Goal: Information Seeking & Learning: Learn about a topic

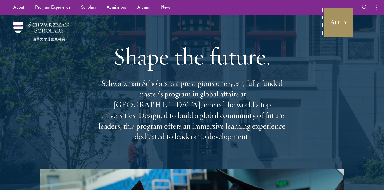
click at [333, 28] on link "Apply" at bounding box center [339, 22] width 30 height 30
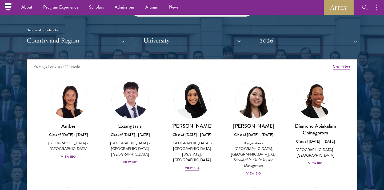
scroll to position [631, 0]
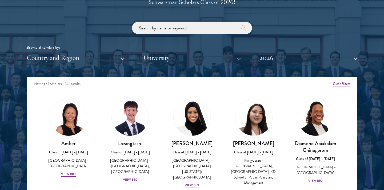
click at [171, 23] on input "search" at bounding box center [192, 28] width 120 height 12
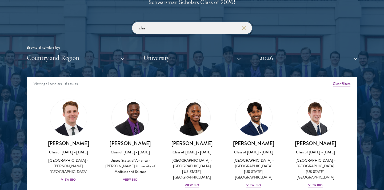
type input "cha"
click at [69, 177] on div "View Bio" at bounding box center [68, 179] width 15 height 5
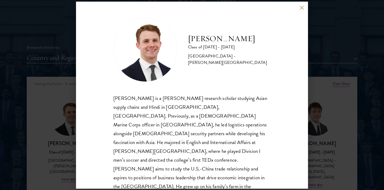
scroll to position [1, 0]
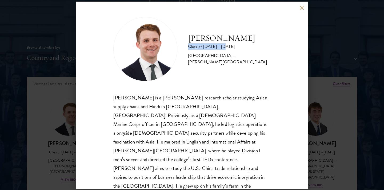
drag, startPoint x: 229, startPoint y: 53, endPoint x: 189, endPoint y: 47, distance: 40.3
click at [189, 47] on div "Class of [DATE] - [DATE]" at bounding box center [229, 46] width 83 height 6
click at [302, 5] on div "[PERSON_NAME] Class of [DATE] - [DATE] [GEOGRAPHIC_DATA] - [PERSON_NAME][GEOGRA…" at bounding box center [192, 95] width 232 height 187
click at [300, 7] on button at bounding box center [301, 8] width 5 height 5
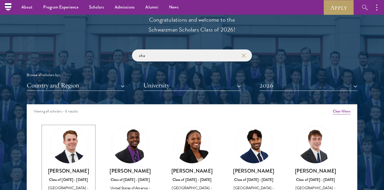
scroll to position [552, 0]
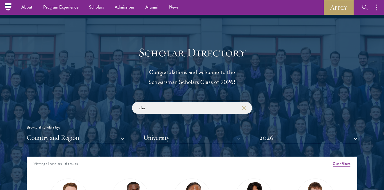
click at [156, 103] on input "cha" at bounding box center [192, 108] width 120 height 12
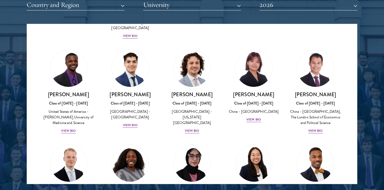
scroll to position [756, 0]
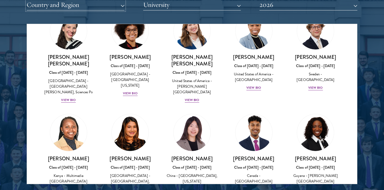
click at [87, 7] on button "Country and Region" at bounding box center [76, 4] width 98 height 11
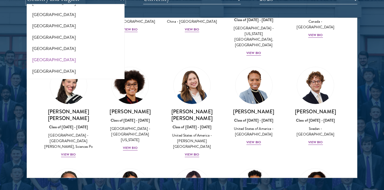
scroll to position [1109, 0]
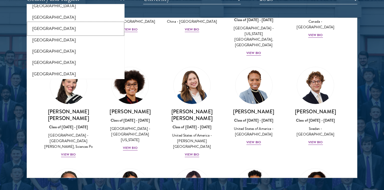
click at [51, 24] on button "[GEOGRAPHIC_DATA]" at bounding box center [75, 28] width 95 height 11
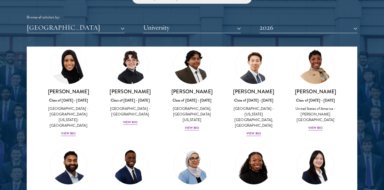
scroll to position [22, 0]
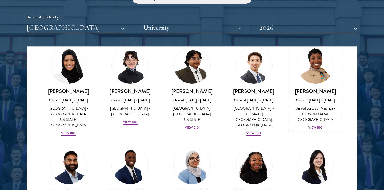
click at [313, 125] on div "View Bio" at bounding box center [315, 127] width 15 height 5
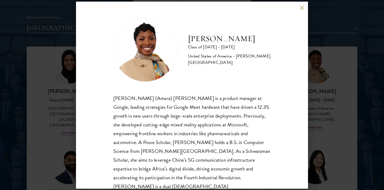
scroll to position [9, 0]
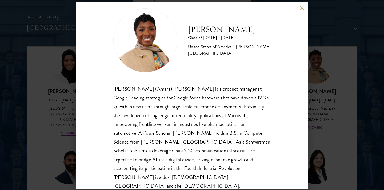
click at [381, 67] on div "[PERSON_NAME] Class of [DATE] - [DATE] [GEOGRAPHIC_DATA] - [PERSON_NAME][GEOGRA…" at bounding box center [192, 95] width 384 height 190
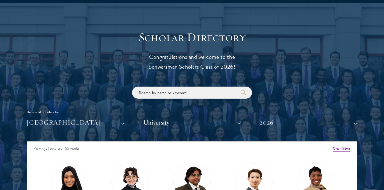
scroll to position [581, 0]
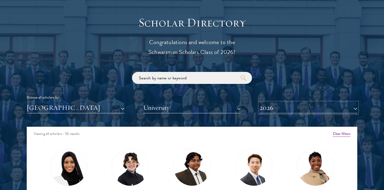
click at [263, 107] on button "2026" at bounding box center [308, 107] width 98 height 11
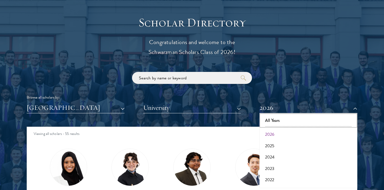
click at [268, 122] on button "All Years" at bounding box center [308, 120] width 95 height 11
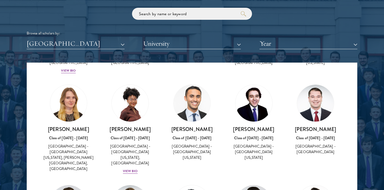
scroll to position [582, 0]
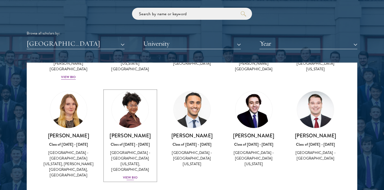
click at [131, 175] on div "View Bio" at bounding box center [130, 177] width 15 height 5
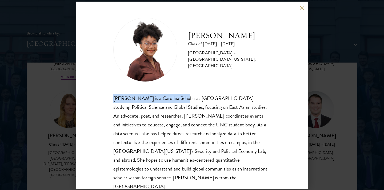
drag, startPoint x: 113, startPoint y: 98, endPoint x: 181, endPoint y: 97, distance: 67.7
click at [181, 97] on div "[PERSON_NAME] is a Carolina Scholar at [GEOGRAPHIC_DATA] studying Political Sci…" at bounding box center [191, 142] width 157 height 97
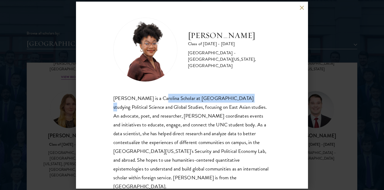
drag, startPoint x: 158, startPoint y: 100, endPoint x: 238, endPoint y: 100, distance: 79.4
click at [238, 100] on div "[PERSON_NAME] is a Carolina Scholar at [GEOGRAPHIC_DATA] studying Political Sci…" at bounding box center [191, 142] width 157 height 97
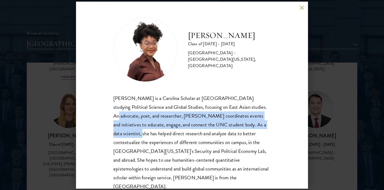
drag, startPoint x: 252, startPoint y: 107, endPoint x: 274, endPoint y: 127, distance: 30.0
click at [274, 127] on div "[PERSON_NAME] Class of [DATE] - [DATE] [GEOGRAPHIC_DATA] - [GEOGRAPHIC_DATA][US…" at bounding box center [192, 95] width 232 height 187
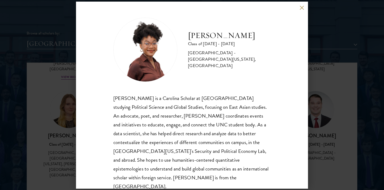
click at [204, 118] on div "[PERSON_NAME] is a Carolina Scholar at [GEOGRAPHIC_DATA] studying Political Sci…" at bounding box center [191, 142] width 157 height 97
drag, startPoint x: 193, startPoint y: 126, endPoint x: 214, endPoint y: 125, distance: 21.3
click at [214, 125] on div "[PERSON_NAME] is a Carolina Scholar at [GEOGRAPHIC_DATA] studying Political Sci…" at bounding box center [191, 142] width 157 height 97
drag, startPoint x: 221, startPoint y: 125, endPoint x: 178, endPoint y: 124, distance: 43.5
click at [178, 124] on div "[PERSON_NAME] is a Carolina Scholar at [GEOGRAPHIC_DATA] studying Political Sci…" at bounding box center [191, 142] width 157 height 97
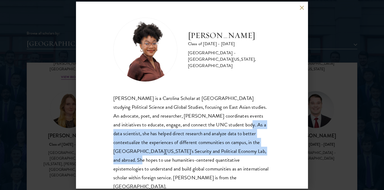
drag, startPoint x: 224, startPoint y: 126, endPoint x: 253, endPoint y: 148, distance: 37.1
click at [253, 148] on div "[PERSON_NAME] is a Carolina Scholar at [GEOGRAPHIC_DATA] studying Political Sci…" at bounding box center [191, 142] width 157 height 97
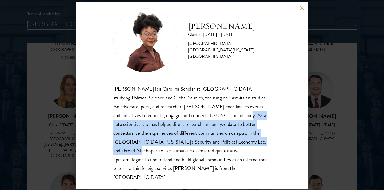
scroll to position [669, 0]
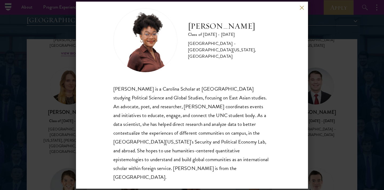
click at [197, 187] on div "[PERSON_NAME] Class of [DATE] - [DATE] [GEOGRAPHIC_DATA] - [GEOGRAPHIC_DATA][US…" at bounding box center [192, 95] width 232 height 187
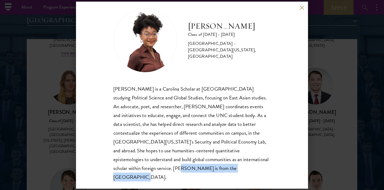
drag, startPoint x: 192, startPoint y: 167, endPoint x: 104, endPoint y: 167, distance: 88.3
click at [104, 167] on div "[PERSON_NAME] Class of [DATE] - [DATE] [GEOGRAPHIC_DATA] - [GEOGRAPHIC_DATA][US…" at bounding box center [192, 95] width 232 height 187
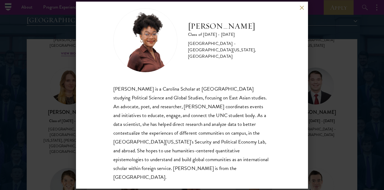
click at [59, 144] on div "[PERSON_NAME] Class of [DATE] - [DATE] [GEOGRAPHIC_DATA] - [GEOGRAPHIC_DATA][US…" at bounding box center [192, 95] width 384 height 190
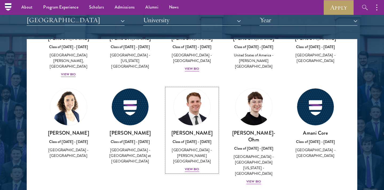
scroll to position [1733, 0]
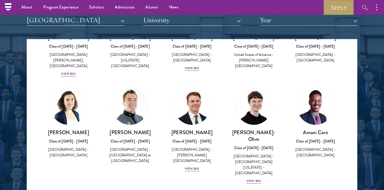
click at [193, 118] on div "[PERSON_NAME] Class of [DATE] - [DATE] [GEOGRAPHIC_DATA] - [PERSON_NAME][GEOGRA…" at bounding box center [192, 129] width 62 height 95
click at [193, 166] on div "View Bio" at bounding box center [192, 168] width 15 height 5
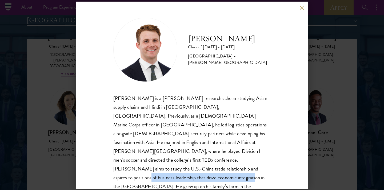
drag, startPoint x: 195, startPoint y: 170, endPoint x: 241, endPoint y: 157, distance: 47.5
click at [241, 157] on div "[PERSON_NAME] is a [PERSON_NAME] research scholar studying Asian supply chains …" at bounding box center [191, 147] width 157 height 106
click at [300, 6] on button at bounding box center [301, 8] width 5 height 5
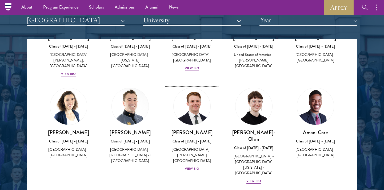
scroll to position [1765, 0]
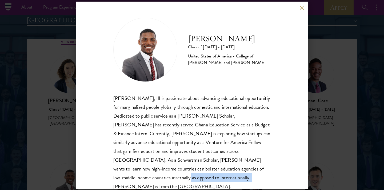
drag, startPoint x: 160, startPoint y: 178, endPoint x: 244, endPoint y: 167, distance: 84.7
click at [244, 167] on div "[PERSON_NAME], III is passionate about advancing educational opportunitiy for m…" at bounding box center [191, 142] width 157 height 97
click at [335, 137] on div "[PERSON_NAME] Class of [DATE] - [DATE] [GEOGRAPHIC_DATA] - [GEOGRAPHIC_DATA][PE…" at bounding box center [192, 95] width 384 height 190
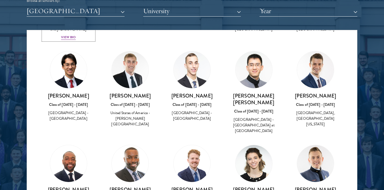
scroll to position [1960, 0]
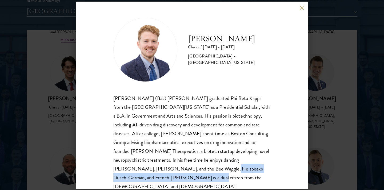
drag, startPoint x: 231, startPoint y: 170, endPoint x: 256, endPoint y: 159, distance: 26.7
click at [256, 159] on div "[PERSON_NAME] (Bas) [PERSON_NAME] graduated Phi Beta Kappa from the [GEOGRAPHIC…" at bounding box center [191, 142] width 157 height 97
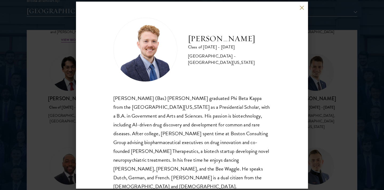
click at [362, 108] on div "[PERSON_NAME] Class of [DATE] - [DATE] [GEOGRAPHIC_DATA] - [GEOGRAPHIC_DATA][US…" at bounding box center [192, 95] width 384 height 190
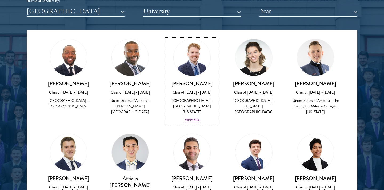
scroll to position [2079, 0]
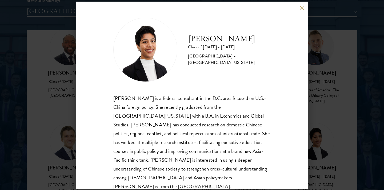
scroll to position [1, 0]
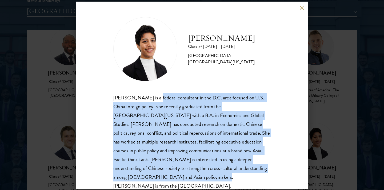
drag, startPoint x: 154, startPoint y: 99, endPoint x: 244, endPoint y: 167, distance: 113.5
click at [244, 167] on div "[PERSON_NAME] is a federal consultant in the D.C. area focused on U.S.-China fo…" at bounding box center [191, 141] width 157 height 97
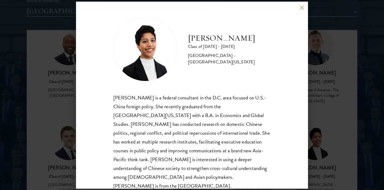
click at [275, 171] on div "[PERSON_NAME] Class of [DATE] - [DATE] [GEOGRAPHIC_DATA] - [GEOGRAPHIC_DATA][US…" at bounding box center [192, 95] width 232 height 187
click at [341, 129] on div "[PERSON_NAME] Class of [DATE] - [DATE] [GEOGRAPHIC_DATA] - [GEOGRAPHIC_DATA][US…" at bounding box center [192, 95] width 384 height 190
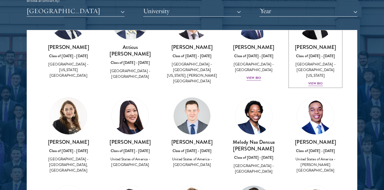
scroll to position [2210, 0]
